Goal: Information Seeking & Learning: Learn about a topic

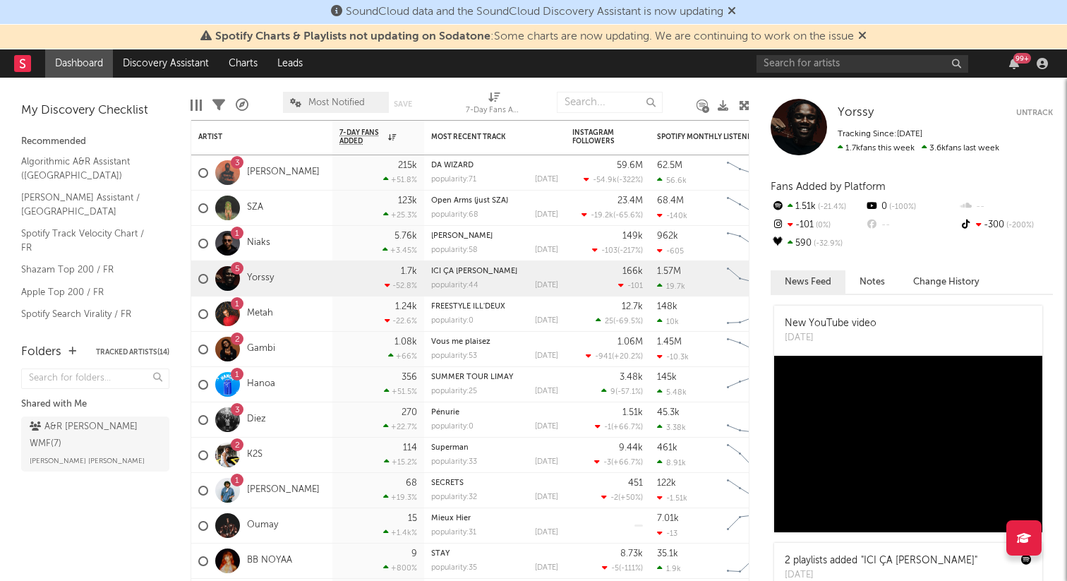
click at [735, 8] on icon at bounding box center [732, 10] width 8 height 11
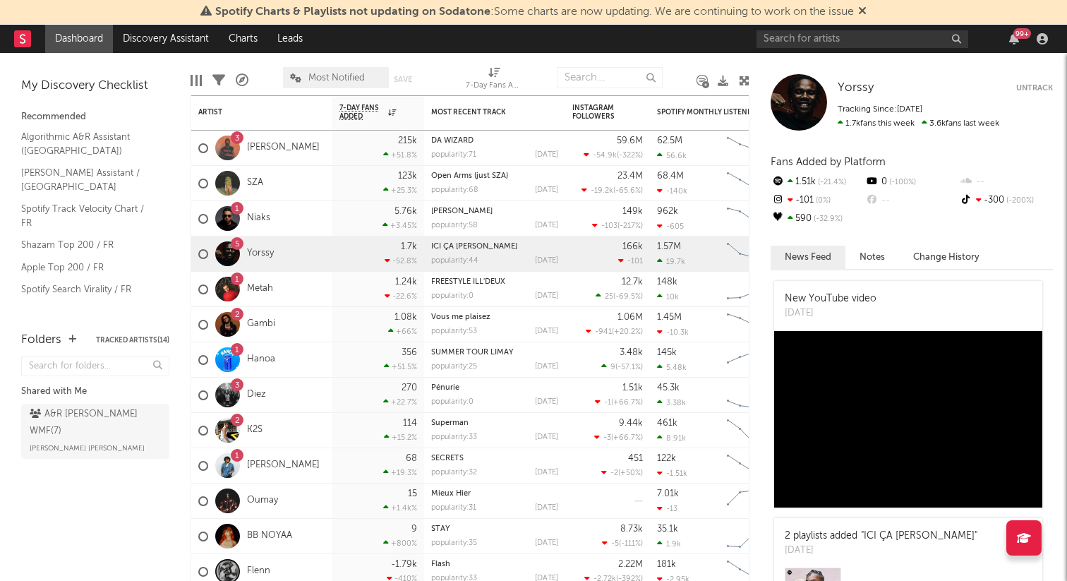
click at [865, 13] on icon at bounding box center [862, 10] width 8 height 11
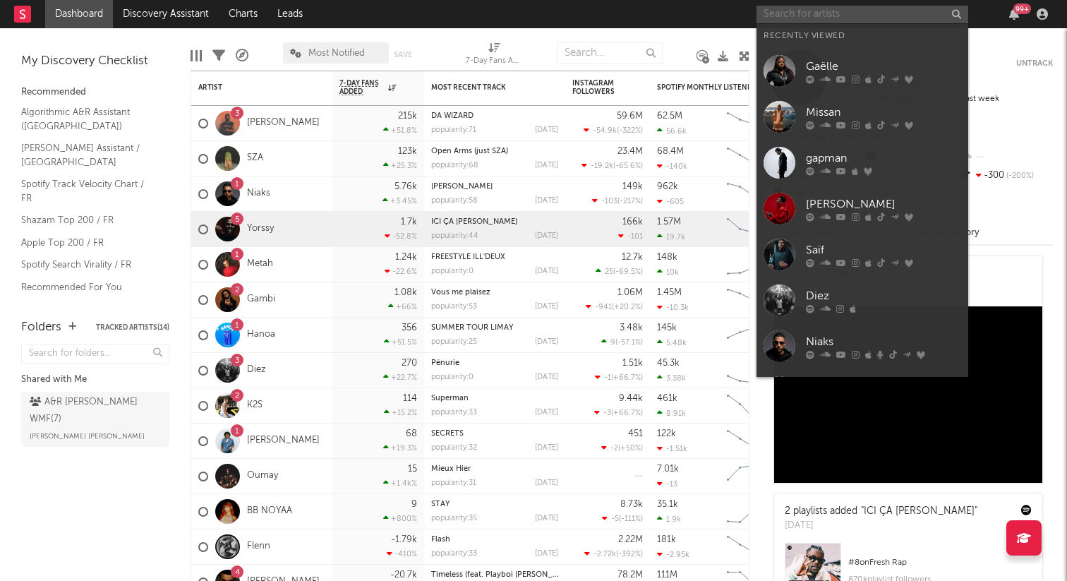
click at [863, 15] on input "text" at bounding box center [863, 15] width 212 height 18
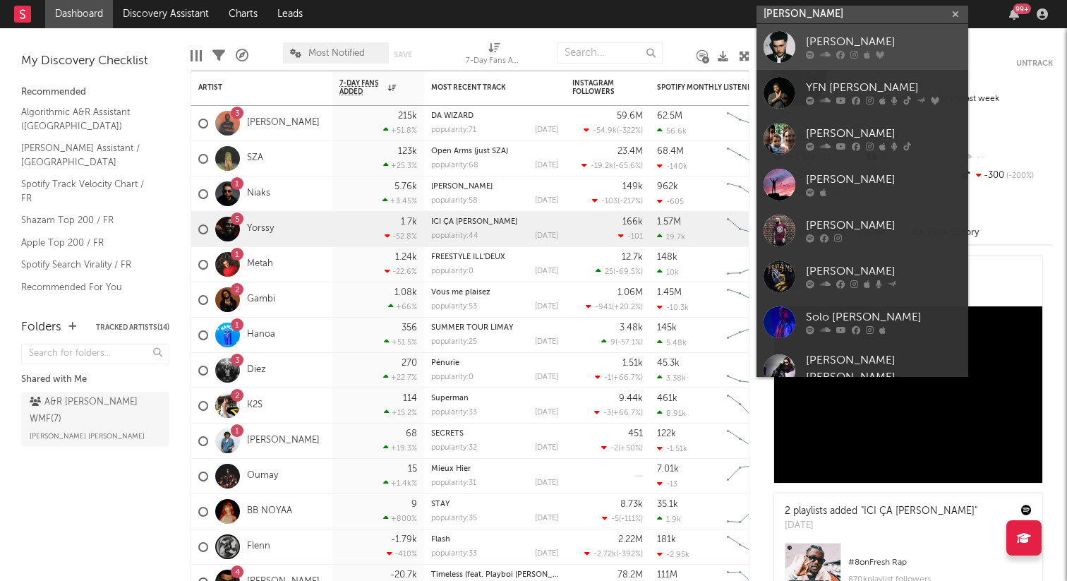
type input "[PERSON_NAME]"
click at [854, 32] on link "[PERSON_NAME]" at bounding box center [863, 47] width 212 height 46
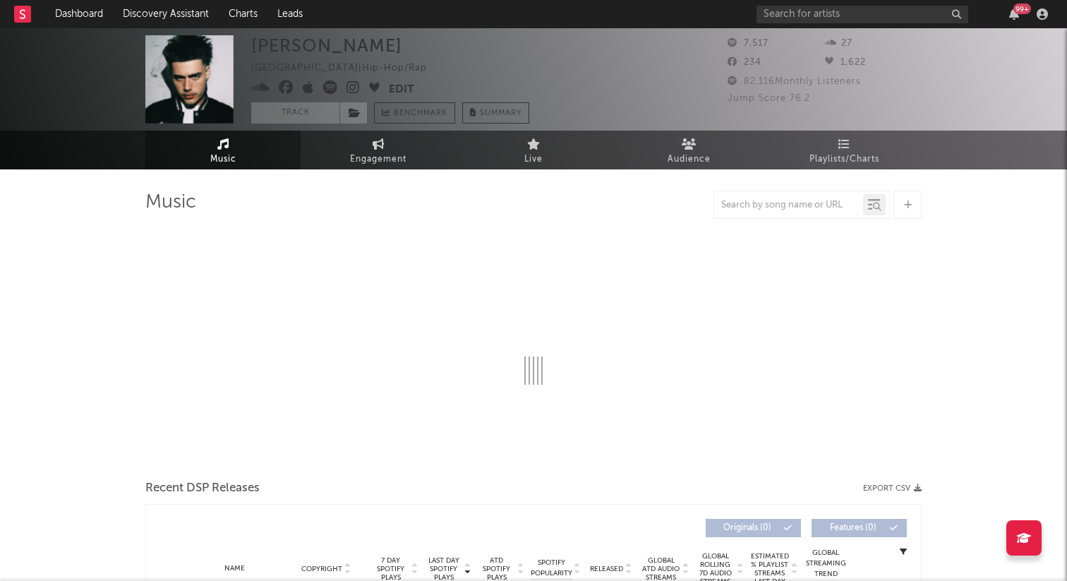
select select "6m"
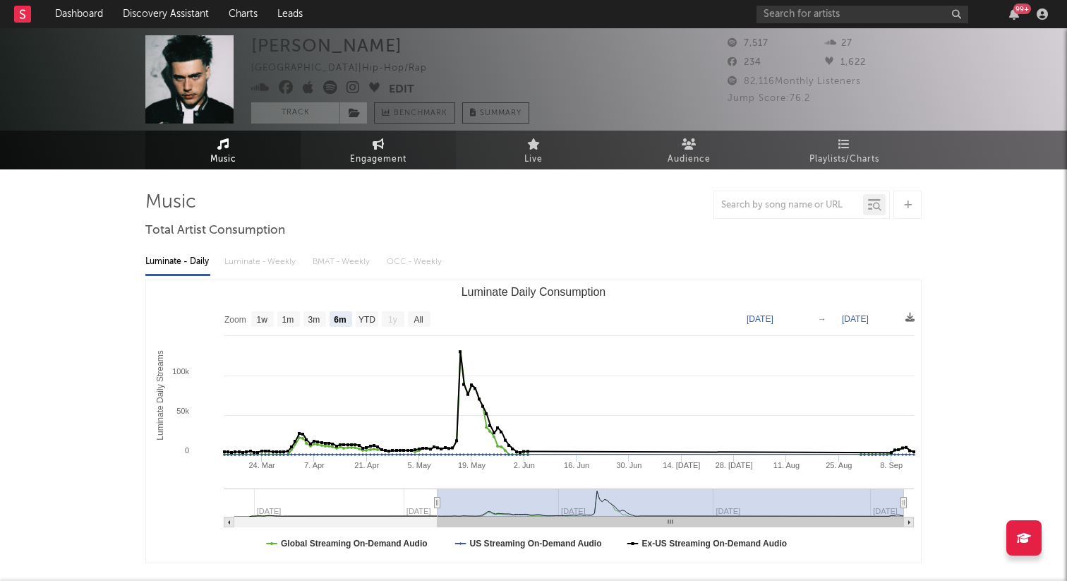
click at [378, 148] on icon at bounding box center [379, 143] width 12 height 11
select select "1w"
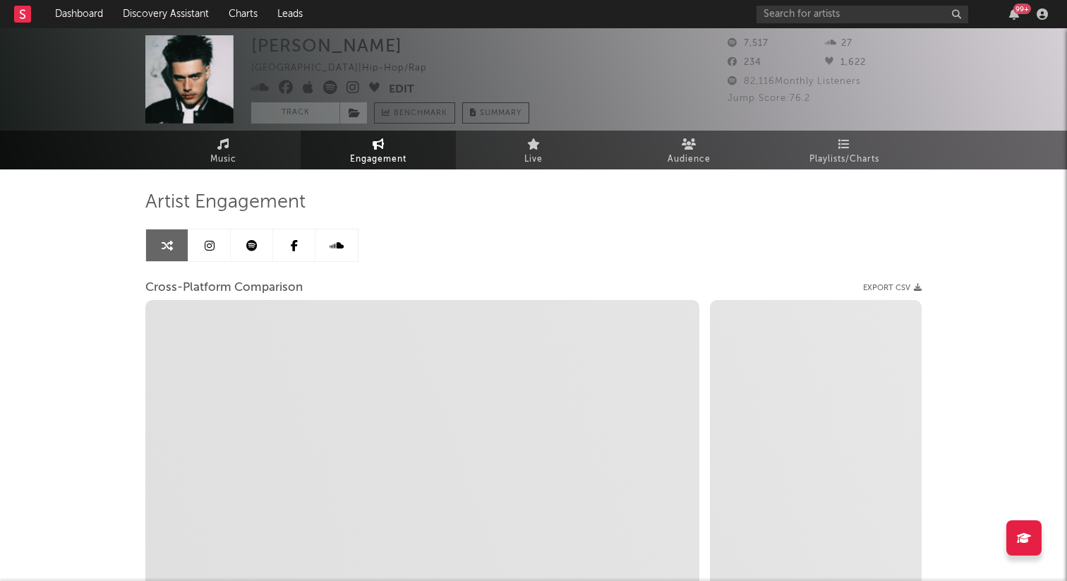
select select "1m"
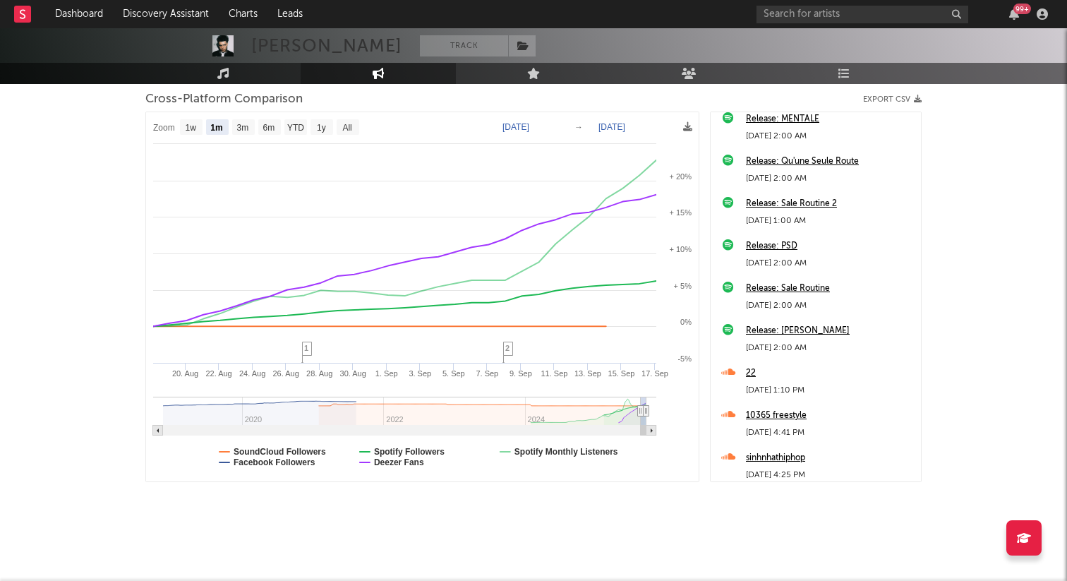
scroll to position [1071, 0]
